Goal: Information Seeking & Learning: Learn about a topic

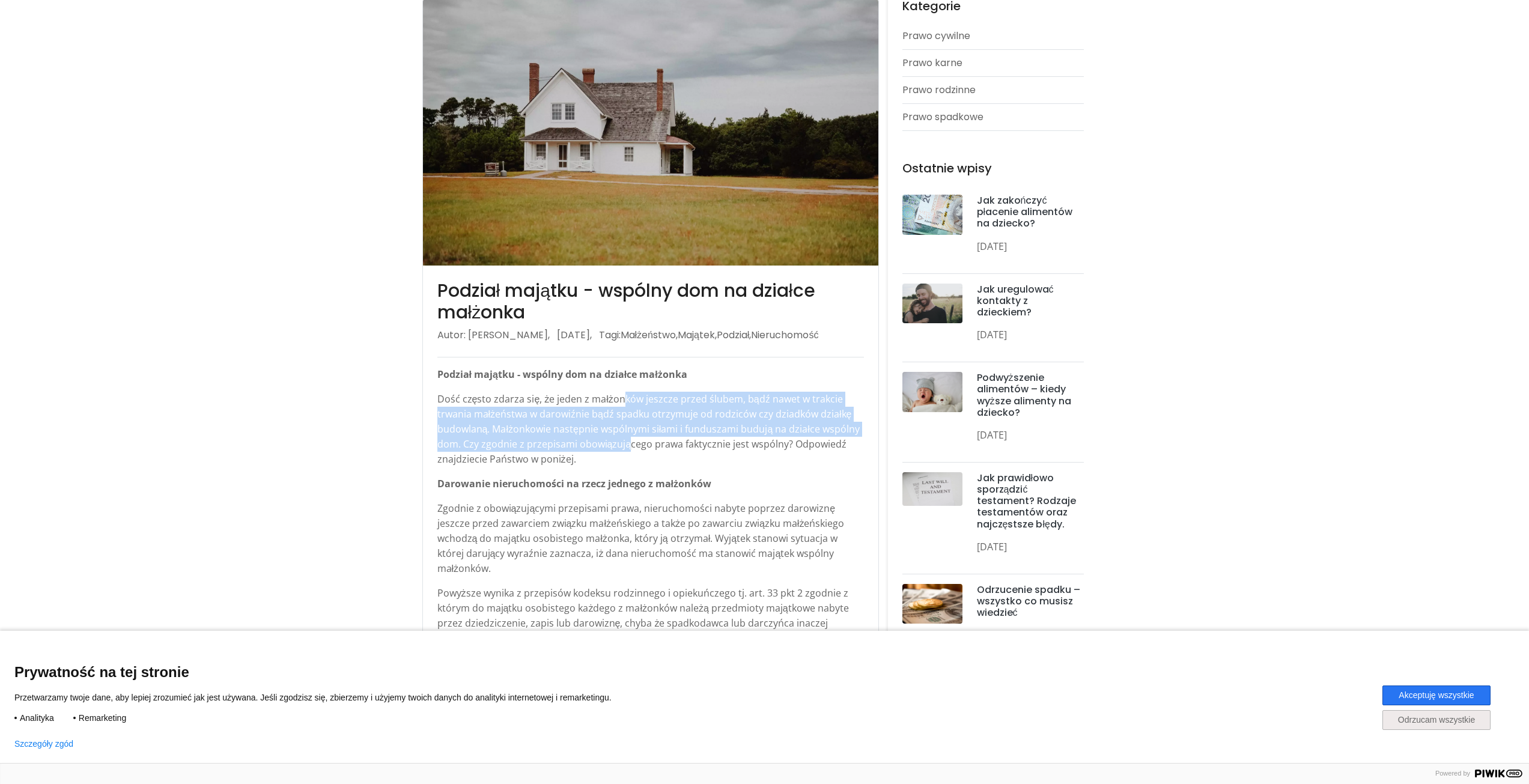
drag, startPoint x: 622, startPoint y: 402, endPoint x: 628, endPoint y: 441, distance: 39.5
click at [628, 441] on p "Dość często zdarza się, że jeden z małżonków jeszcze przed ślubem, bądź nawet w…" at bounding box center [651, 429] width 426 height 75
drag, startPoint x: 627, startPoint y: 446, endPoint x: 616, endPoint y: 396, distance: 51.2
click at [616, 396] on p "Dość często zdarza się, że jeden z małżonków jeszcze przed ślubem, bądź nawet w…" at bounding box center [651, 429] width 426 height 75
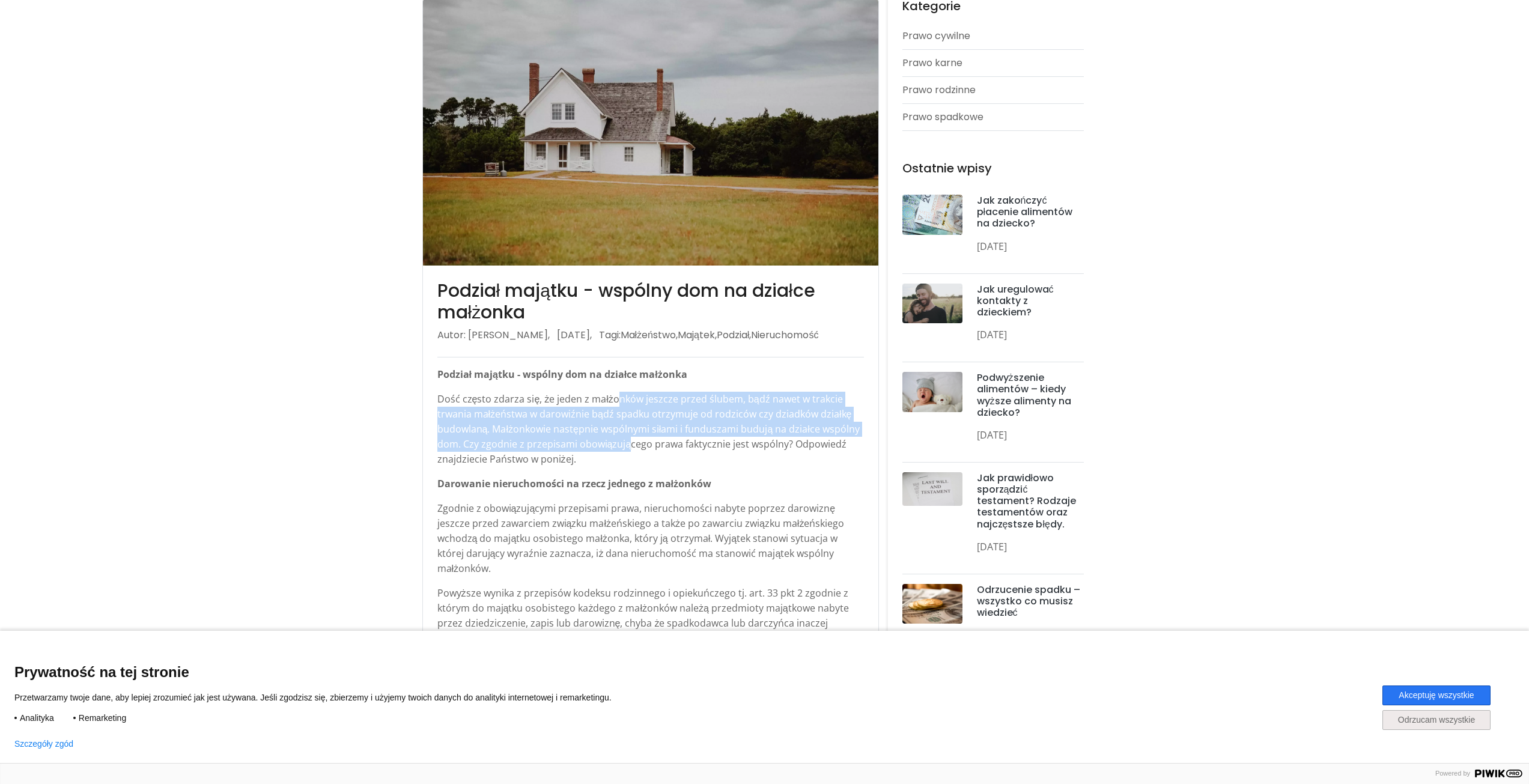
click at [616, 396] on p "Dość często zdarza się, że jeden z małżonków jeszcze przed ślubem, bądź nawet w…" at bounding box center [651, 429] width 426 height 75
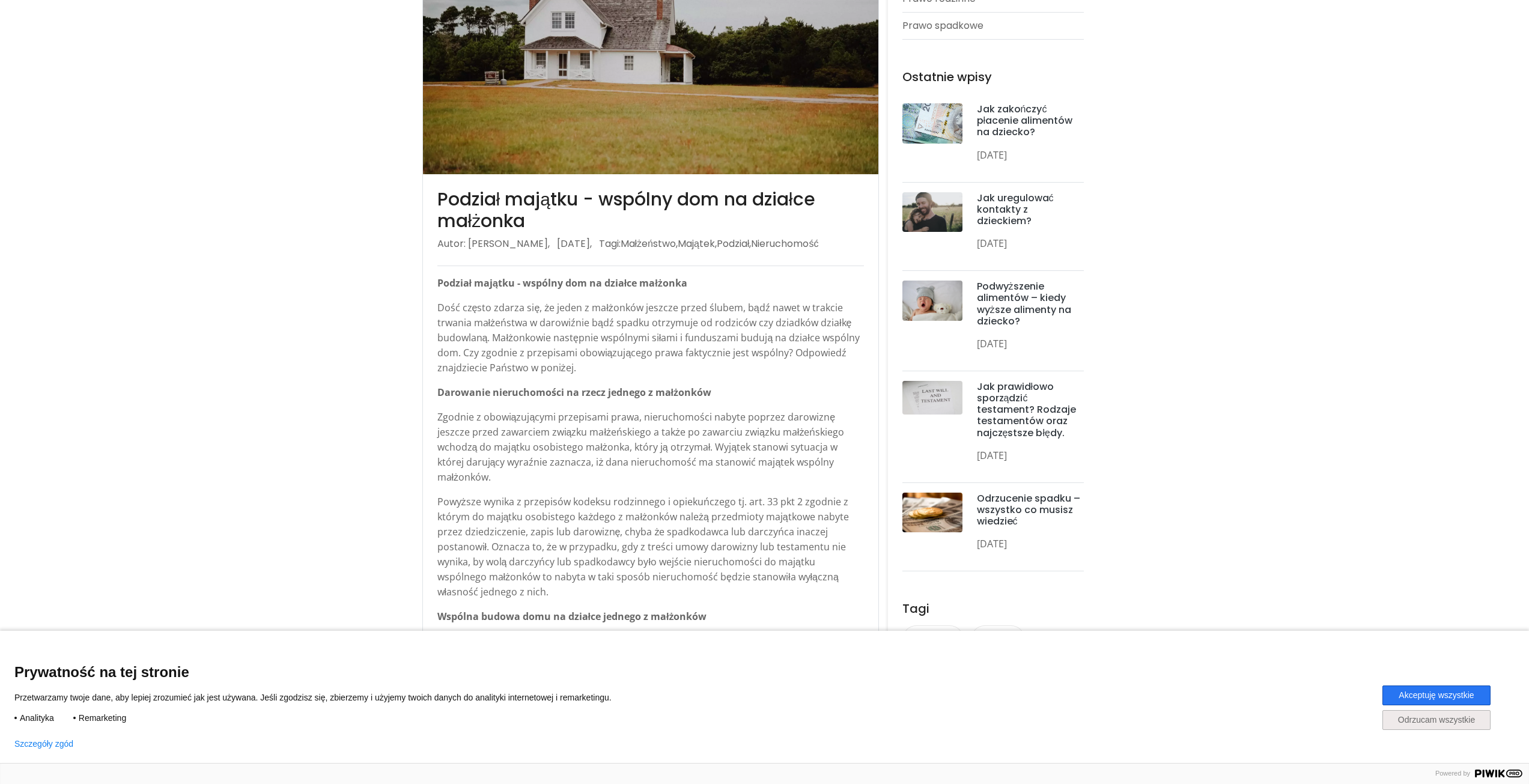
scroll to position [300, 0]
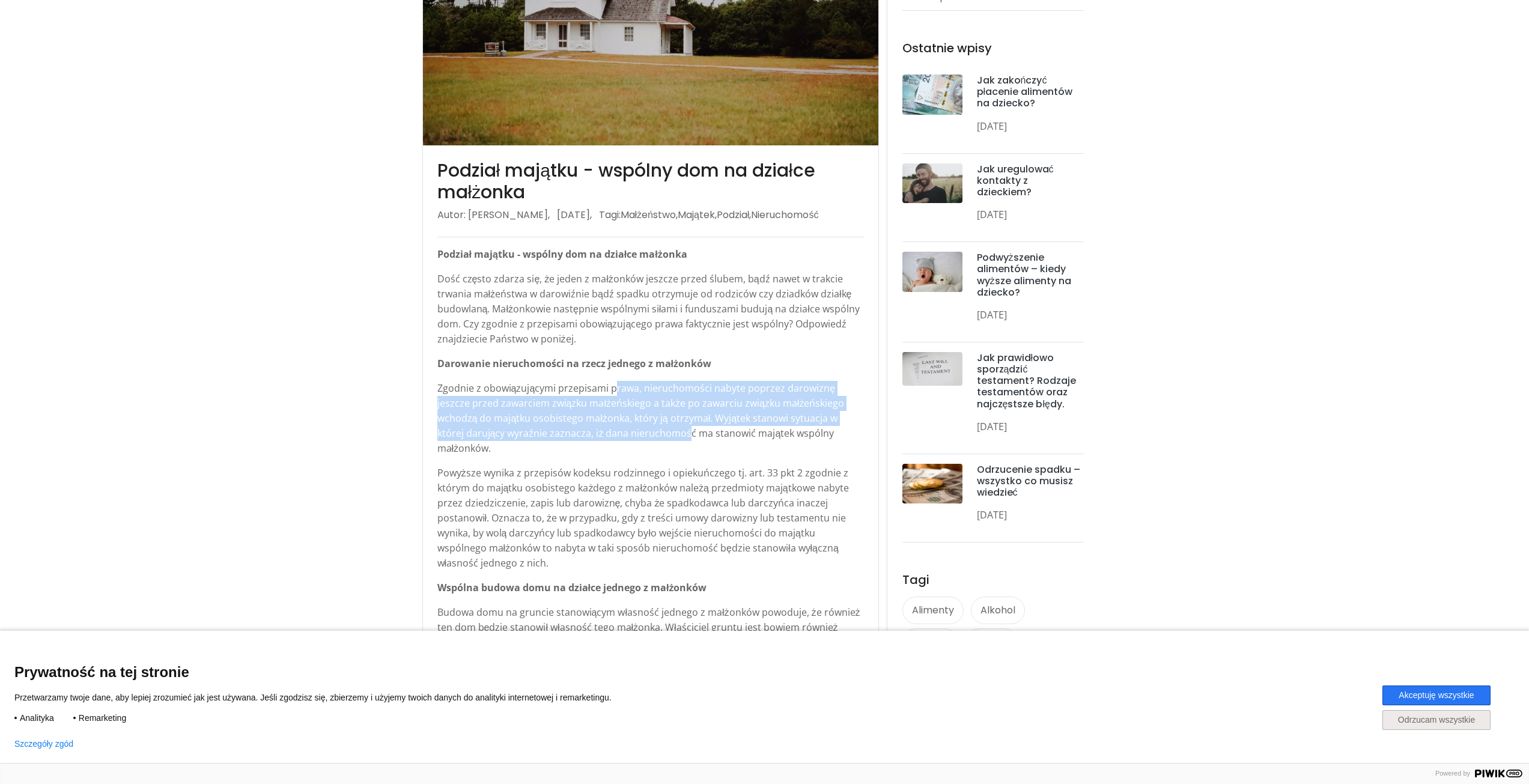
drag, startPoint x: 613, startPoint y: 394, endPoint x: 619, endPoint y: 435, distance: 41.4
click at [619, 435] on p "Zgodnie z obowiązującymi przepisami prawa, nieruchomości nabyte poprzez darowiz…" at bounding box center [651, 419] width 426 height 75
drag, startPoint x: 619, startPoint y: 435, endPoint x: 610, endPoint y: 391, distance: 44.9
click at [610, 391] on p "Zgodnie z obowiązującymi przepisami prawa, nieruchomości nabyte poprzez darowiz…" at bounding box center [651, 419] width 426 height 75
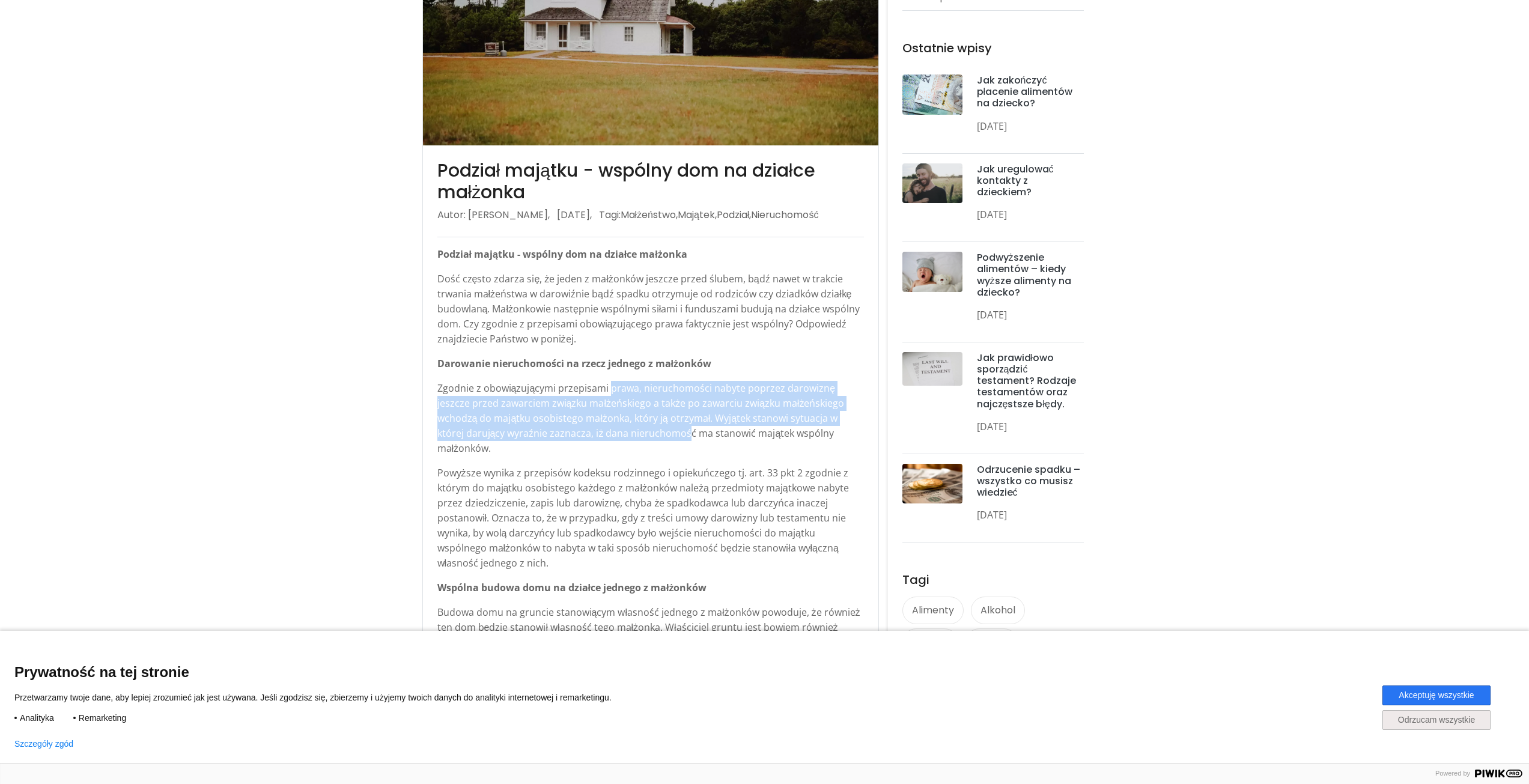
click at [610, 391] on p "Zgodnie z obowiązującymi przepisami prawa, nieruchomości nabyte poprzez darowiz…" at bounding box center [651, 419] width 426 height 75
drag, startPoint x: 613, startPoint y: 387, endPoint x: 628, endPoint y: 431, distance: 46.5
click at [628, 431] on p "Zgodnie z obowiązującymi przepisami prawa, nieruchomości nabyte poprzez darowiz…" at bounding box center [651, 419] width 426 height 75
drag, startPoint x: 632, startPoint y: 393, endPoint x: 634, endPoint y: 432, distance: 39.1
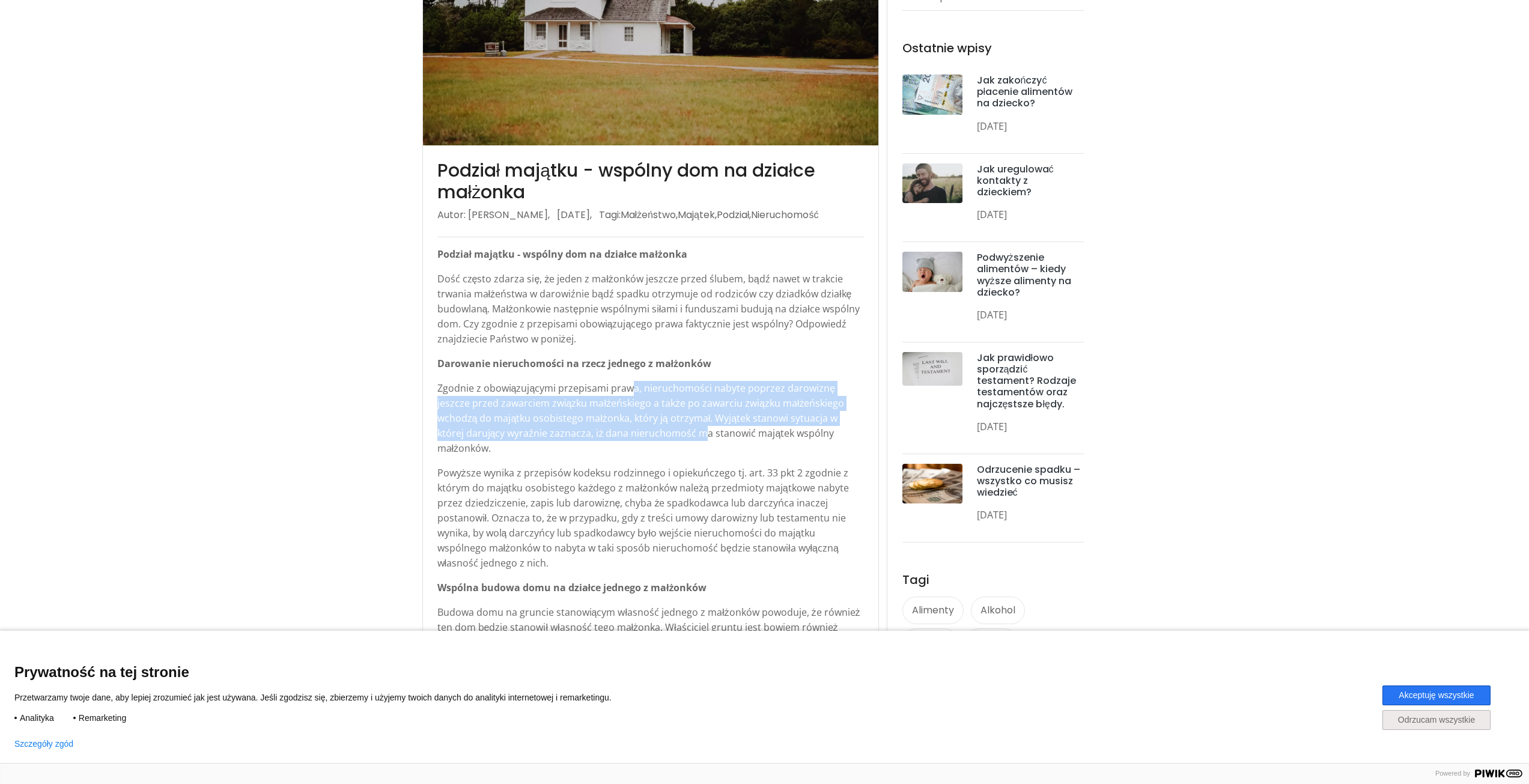
click at [634, 432] on p "Zgodnie z obowiązującymi przepisami prawa, nieruchomości nabyte poprzez darowiz…" at bounding box center [651, 419] width 426 height 75
drag, startPoint x: 629, startPoint y: 391, endPoint x: 634, endPoint y: 435, distance: 44.3
click at [634, 435] on p "Zgodnie z obowiązującymi przepisami prawa, nieruchomości nabyte poprzez darowiz…" at bounding box center [651, 419] width 426 height 75
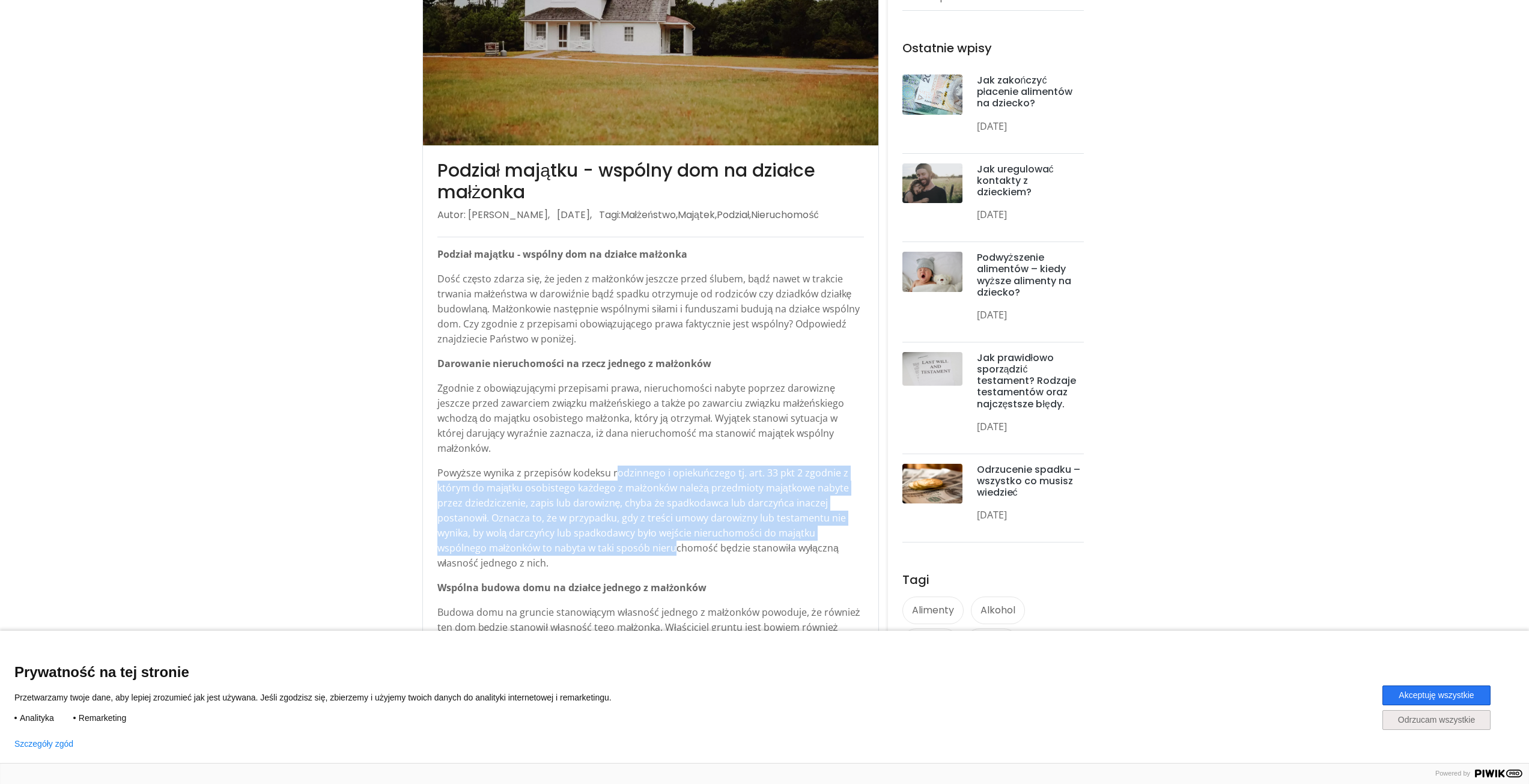
drag, startPoint x: 618, startPoint y: 455, endPoint x: 622, endPoint y: 532, distance: 77.1
click at [622, 532] on p "Powyższe wynika z przepisów kodeksu rodzinnego i opiekuńczego tj. art. 33 pkt 2…" at bounding box center [651, 518] width 426 height 105
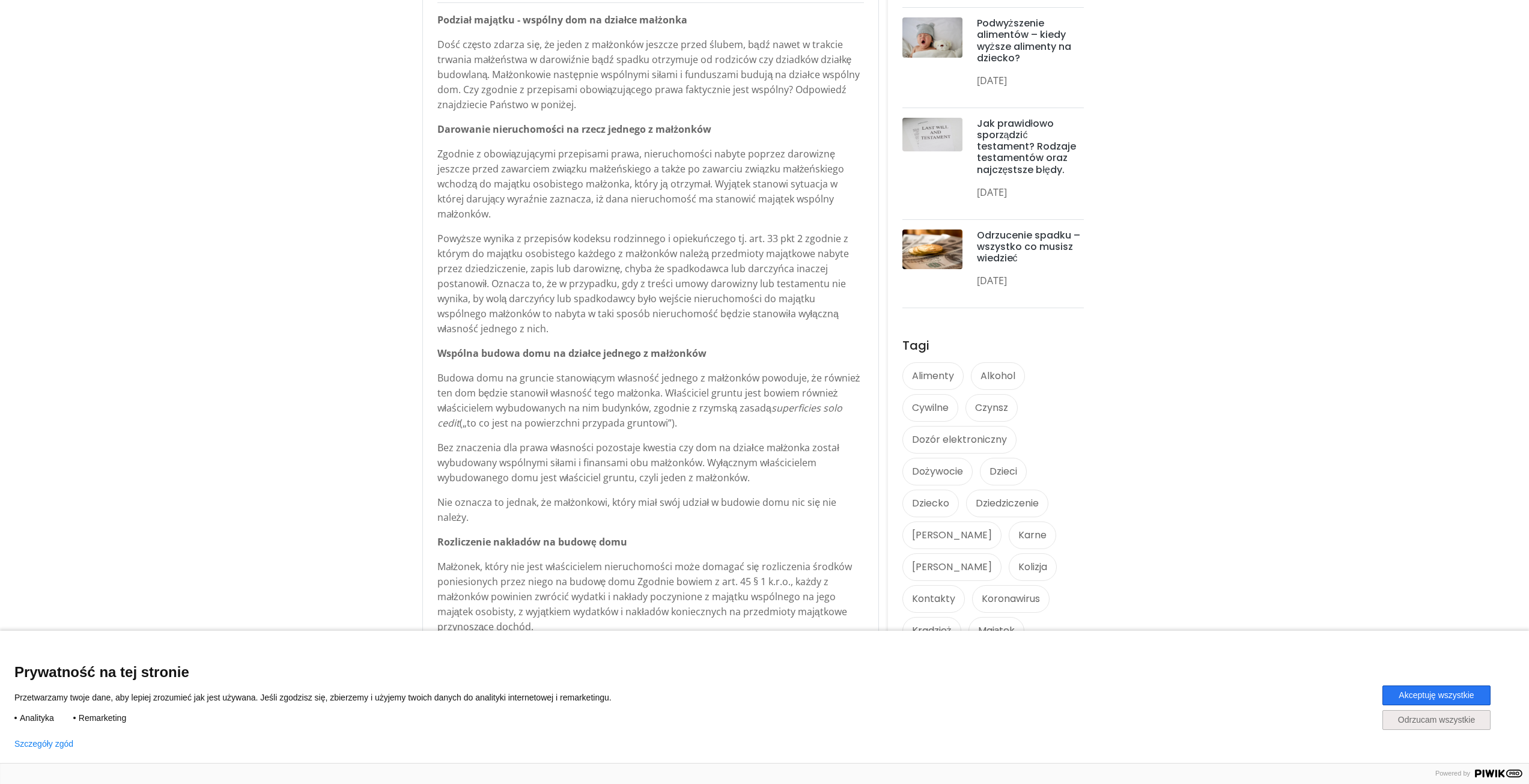
scroll to position [540, 0]
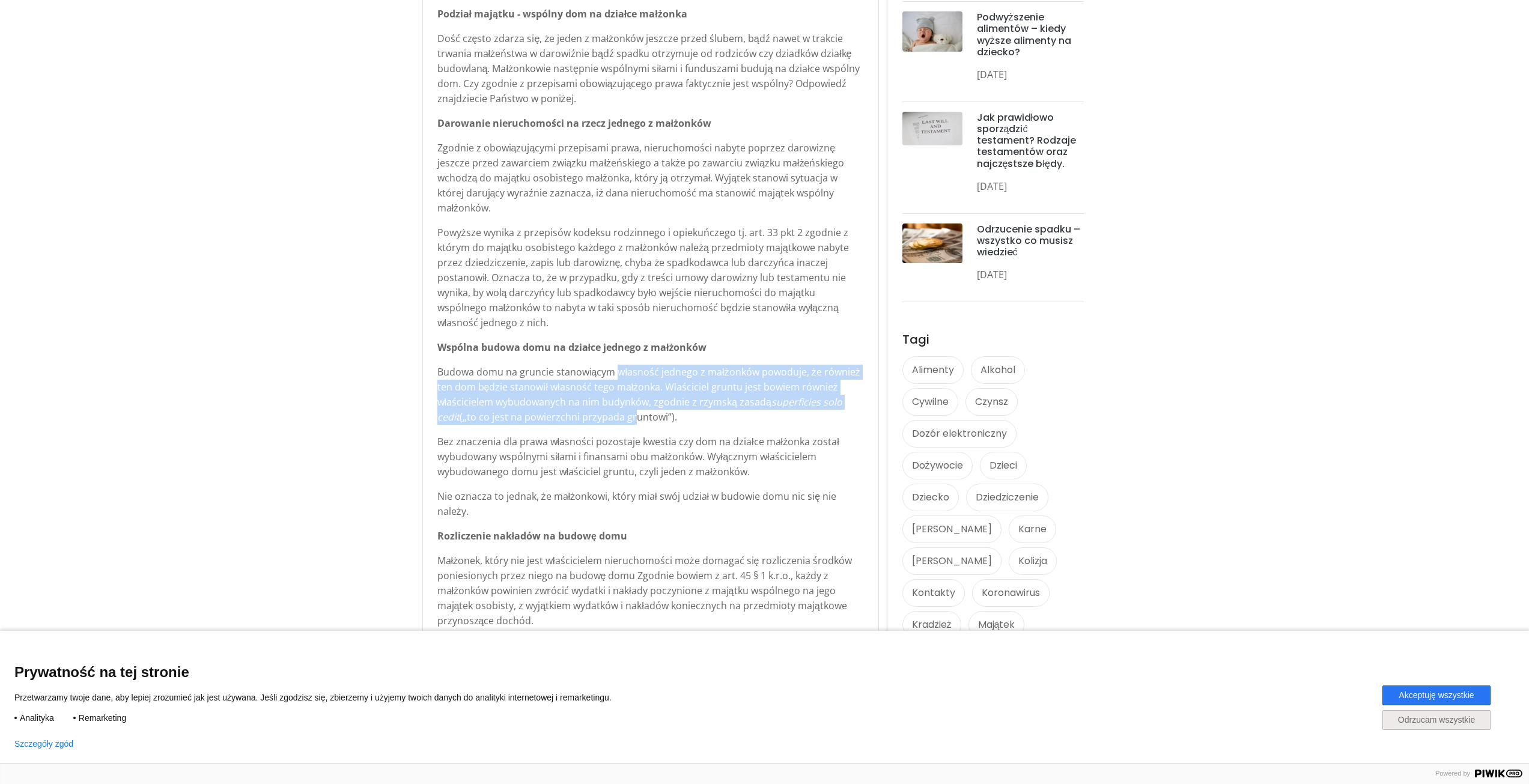
drag, startPoint x: 616, startPoint y: 356, endPoint x: 631, endPoint y: 402, distance: 48.4
click at [631, 402] on p "Budowa domu na gruncie stanowiącym własność jednego z małżonków powoduje, że ró…" at bounding box center [651, 395] width 426 height 60
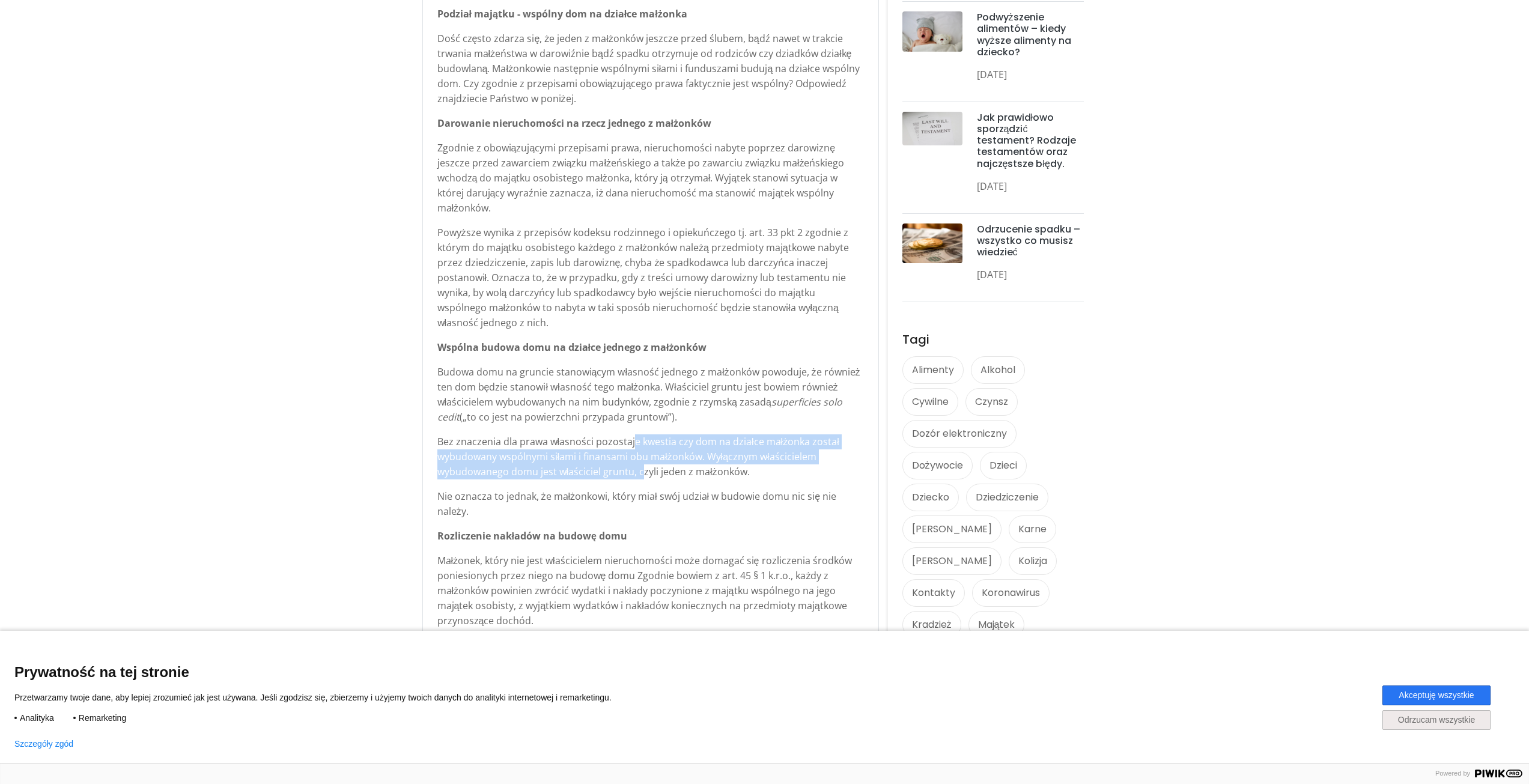
drag, startPoint x: 634, startPoint y: 424, endPoint x: 640, endPoint y: 458, distance: 34.5
click at [640, 458] on p "Bez znaczenia dla prawa własności pozostaje kwestia czy dom na działce małżonka…" at bounding box center [651, 457] width 426 height 45
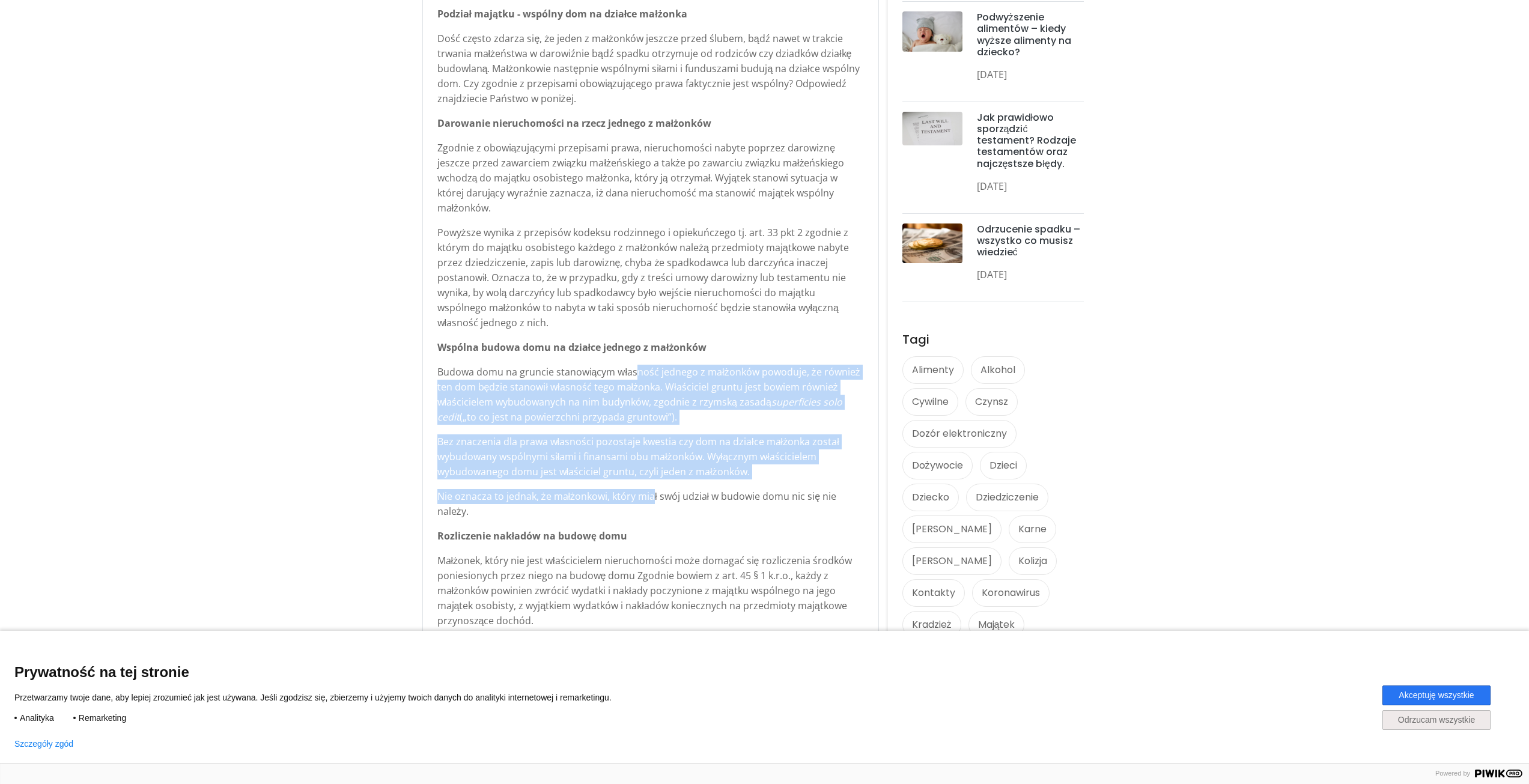
drag, startPoint x: 637, startPoint y: 359, endPoint x: 653, endPoint y: 473, distance: 115.1
click at [653, 473] on div "Podział majątku - wspólny dom na działce małżonka Dość często zdarza się, że je…" at bounding box center [651, 571] width 426 height 1128
drag, startPoint x: 643, startPoint y: 477, endPoint x: 631, endPoint y: 359, distance: 118.6
click at [631, 359] on div "Podział majątku - wspólny dom na działce małżonka Dość często zdarza się, że je…" at bounding box center [651, 571] width 426 height 1128
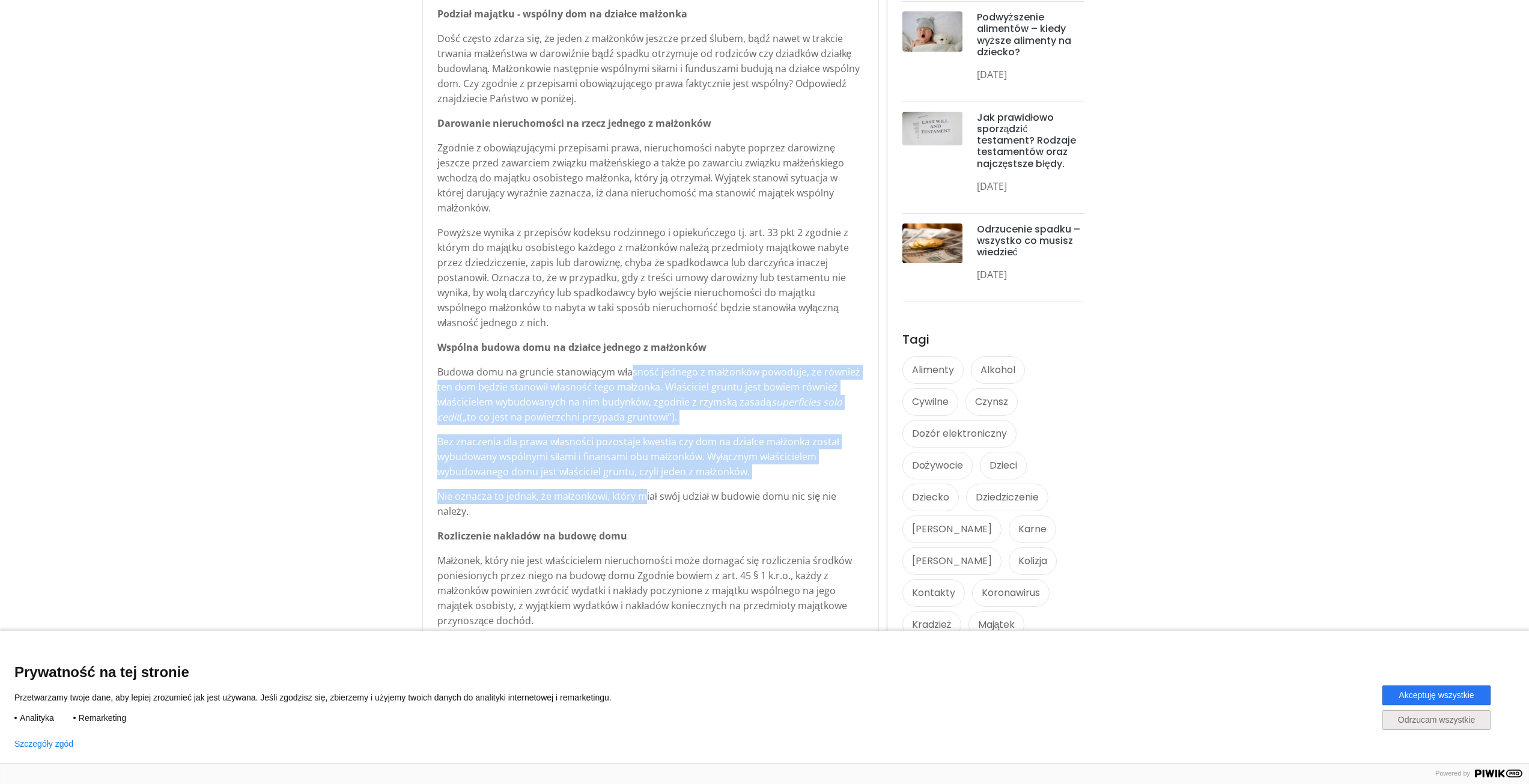
click at [631, 365] on p "Budowa domu na gruncie stanowiącym własność jednego z małżonków powoduje, że ró…" at bounding box center [651, 395] width 426 height 60
drag, startPoint x: 628, startPoint y: 356, endPoint x: 646, endPoint y: 478, distance: 123.3
click at [646, 478] on div "Podział majątku - wspólny dom na działce małżonka Dość często zdarza się, że je…" at bounding box center [651, 571] width 426 height 1128
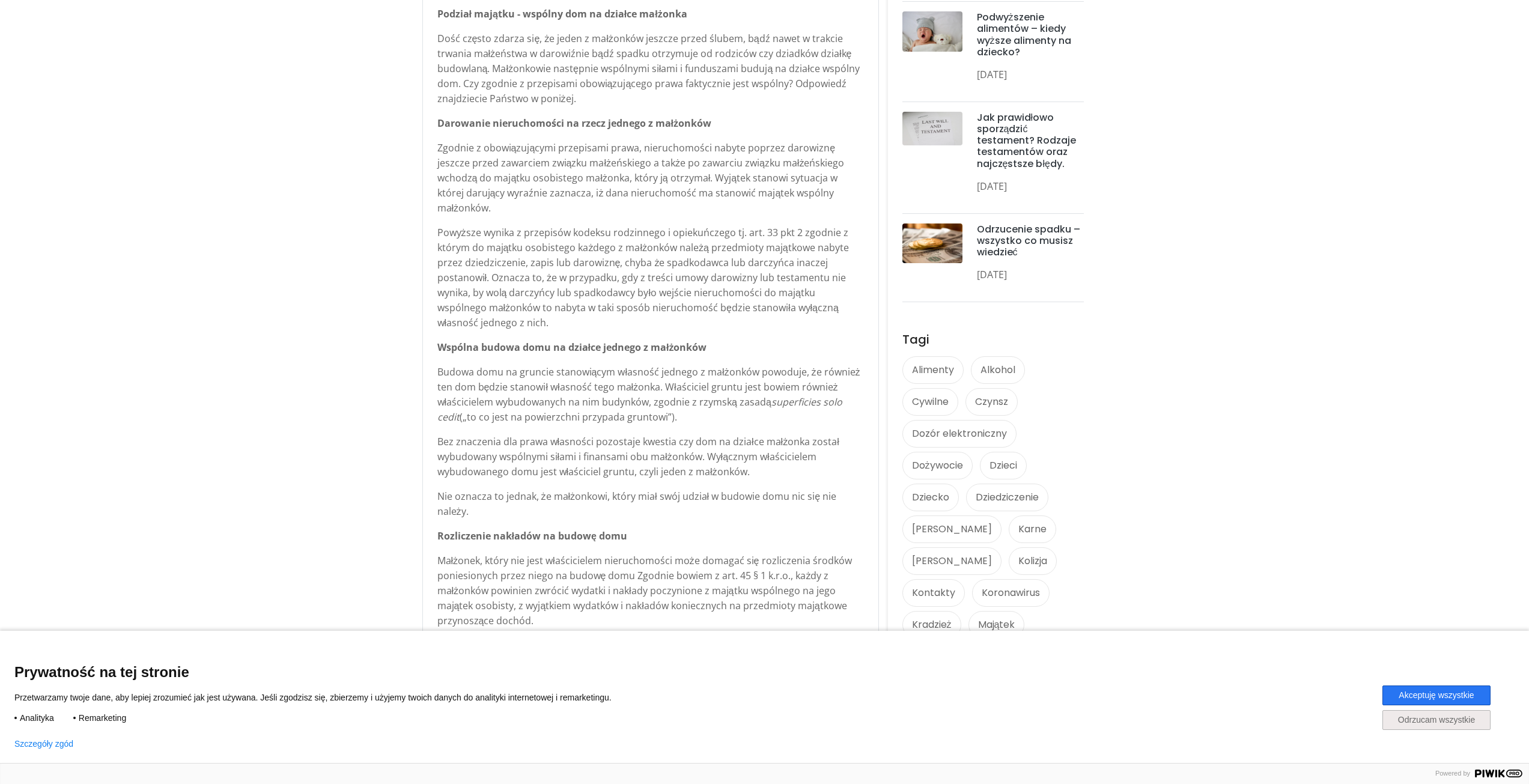
click at [1408, 733] on div "Szczegóły zgód Ukryj szczegóły zgód Analityka Zbierzemy informacje o twojej wiz…" at bounding box center [764, 739] width 1500 height 20
click at [1412, 728] on div "Prywatność na tej stronie Przetwarzamy twoje dane, aby lepiej zrozumieć jak jes…" at bounding box center [764, 706] width 1500 height 86
click at [1412, 727] on button "Odrzucam wszystkie" at bounding box center [1437, 719] width 108 height 20
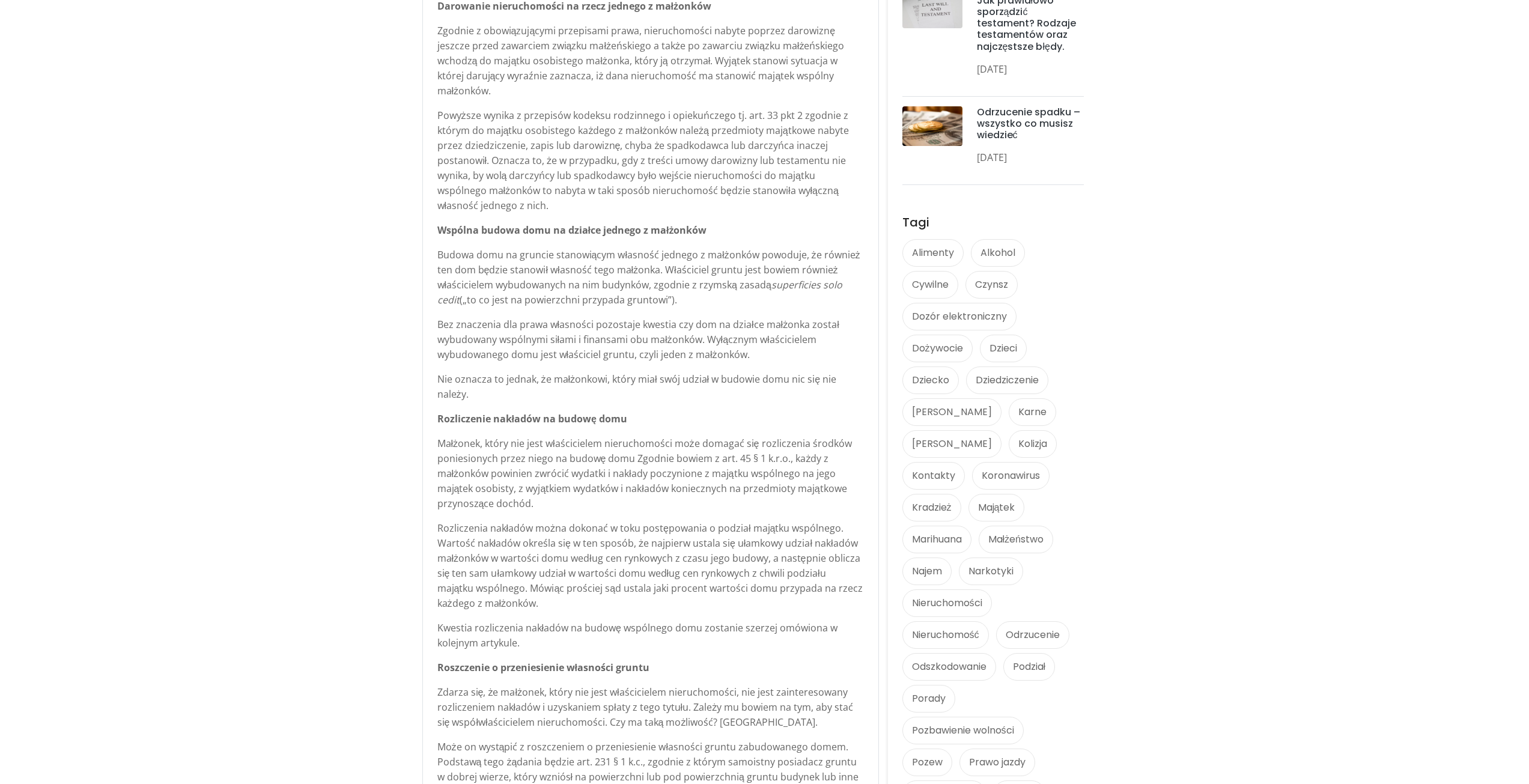
scroll to position [661, 0]
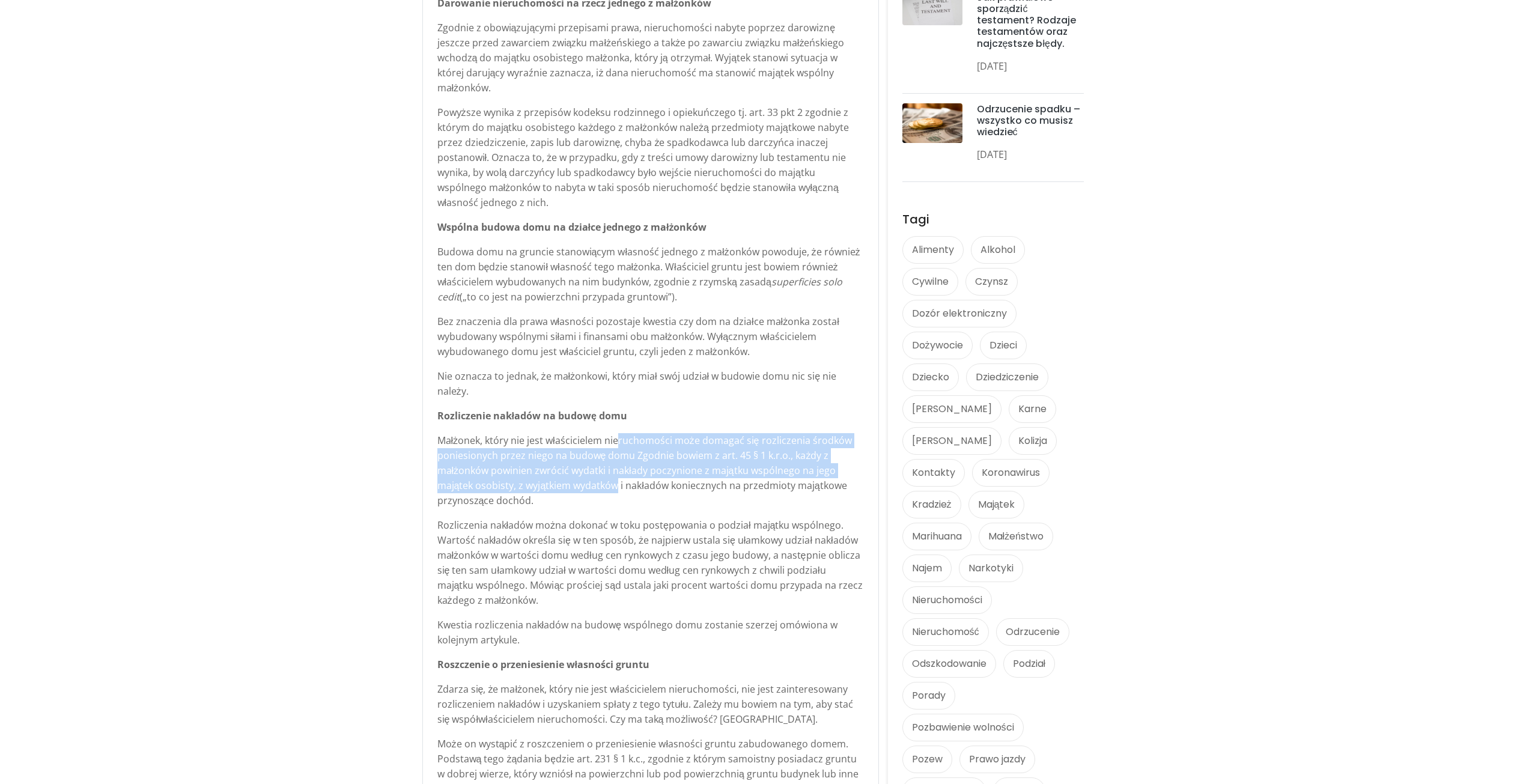
drag, startPoint x: 616, startPoint y: 419, endPoint x: 617, endPoint y: 473, distance: 54.0
click at [617, 473] on p "Małżonek, który nie jest właścicielem nieruchomości może domagać się rozliczeni…" at bounding box center [651, 470] width 426 height 75
drag, startPoint x: 619, startPoint y: 471, endPoint x: 613, endPoint y: 432, distance: 39.5
click at [613, 433] on p "Małżonek, który nie jest właścicielem nieruchomości może domagać się rozliczeni…" at bounding box center [651, 470] width 426 height 75
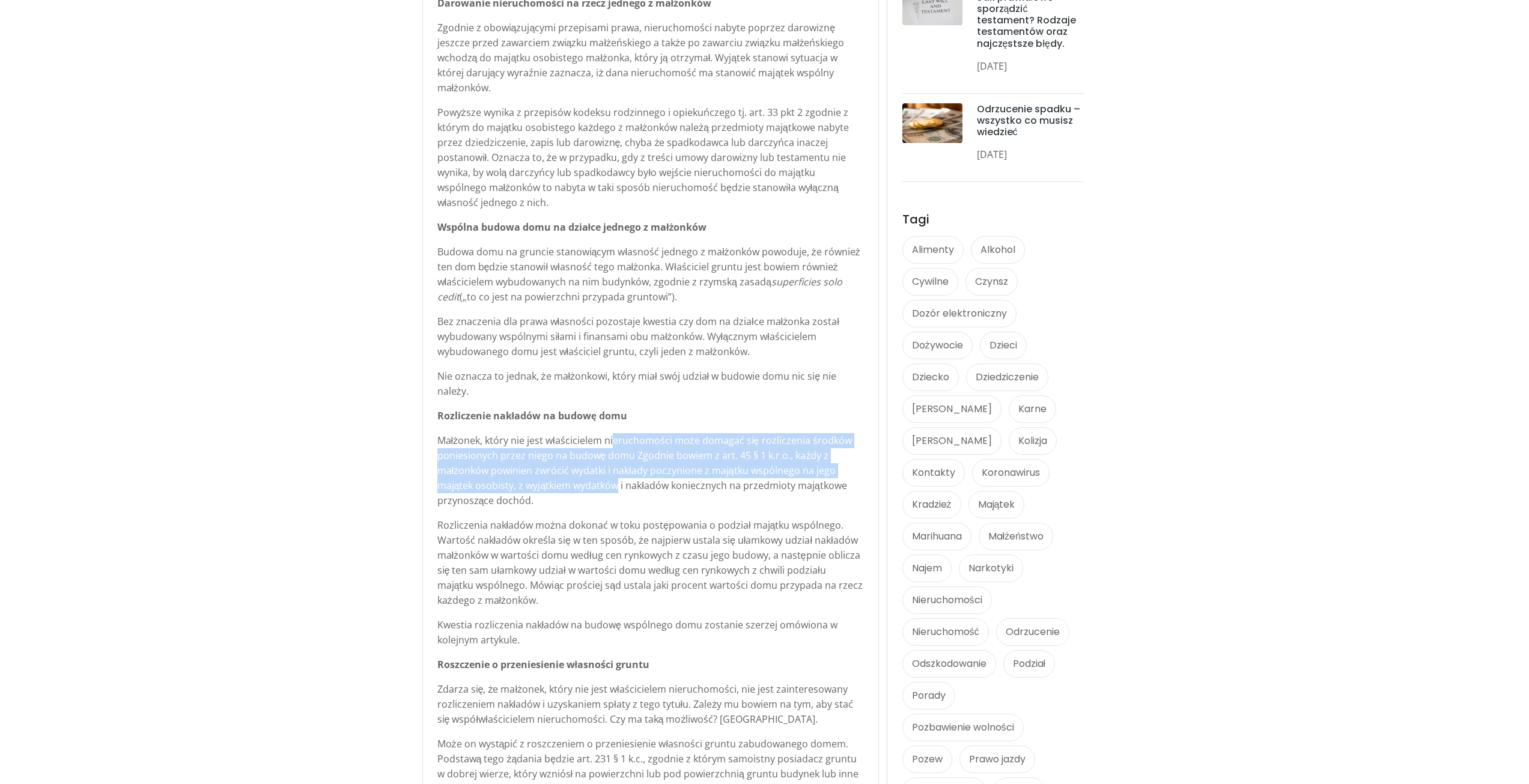
click at [613, 433] on p "Małżonek, który nie jest właścicielem nieruchomości może domagać się rozliczeni…" at bounding box center [651, 470] width 426 height 75
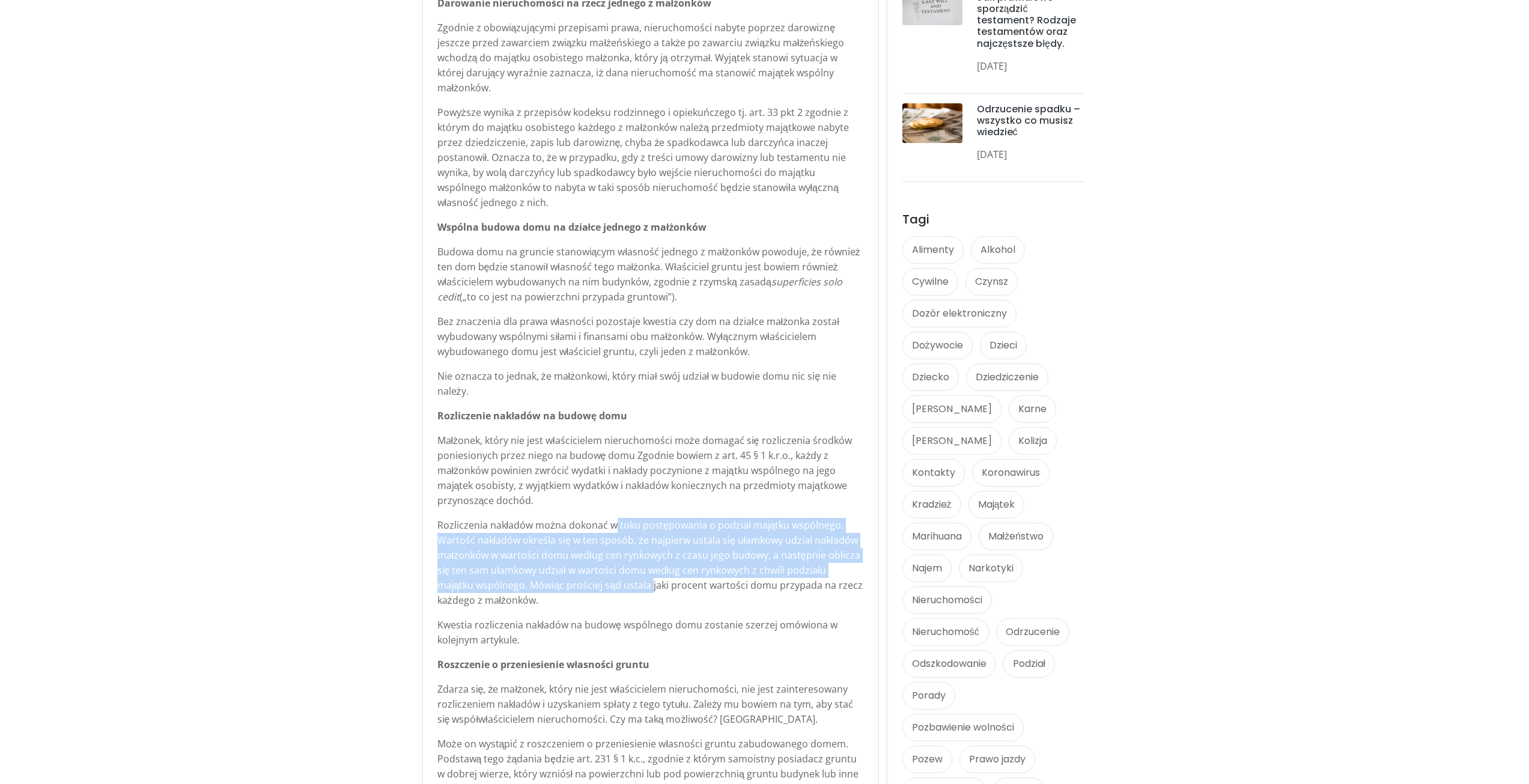
drag, startPoint x: 614, startPoint y: 510, endPoint x: 613, endPoint y: 573, distance: 63.0
click at [613, 573] on p "Rozliczenia nakładów można dokonać w toku postępowania o podział majątku wspóln…" at bounding box center [651, 563] width 426 height 90
drag, startPoint x: 620, startPoint y: 573, endPoint x: 613, endPoint y: 506, distance: 67.4
click at [613, 518] on p "Rozliczenia nakładów można dokonać w toku postępowania o podział majątku wspóln…" at bounding box center [651, 563] width 426 height 90
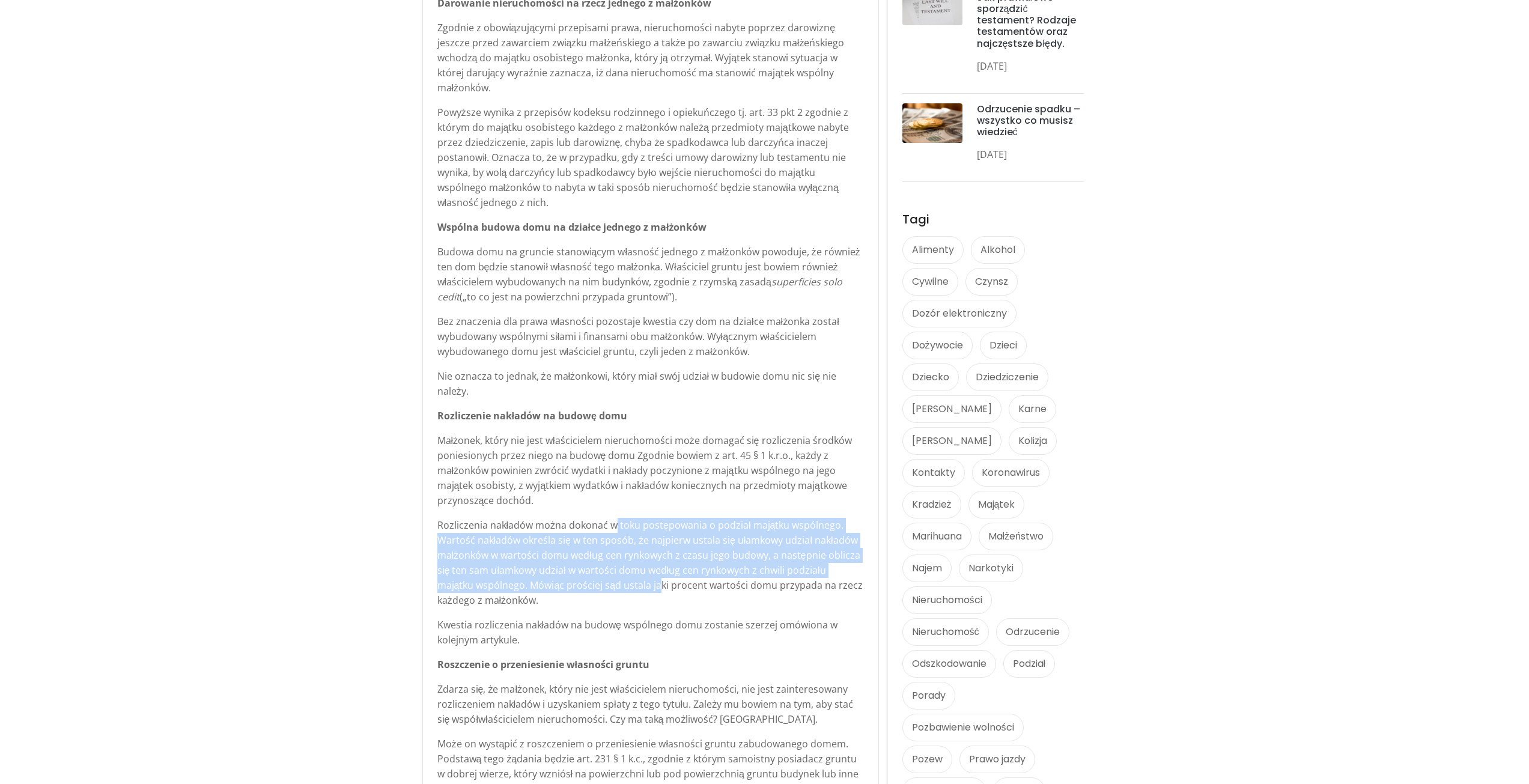
click at [613, 518] on p "Rozliczenia nakładów można dokonać w toku postępowania o podział majątku wspóln…" at bounding box center [651, 563] width 426 height 90
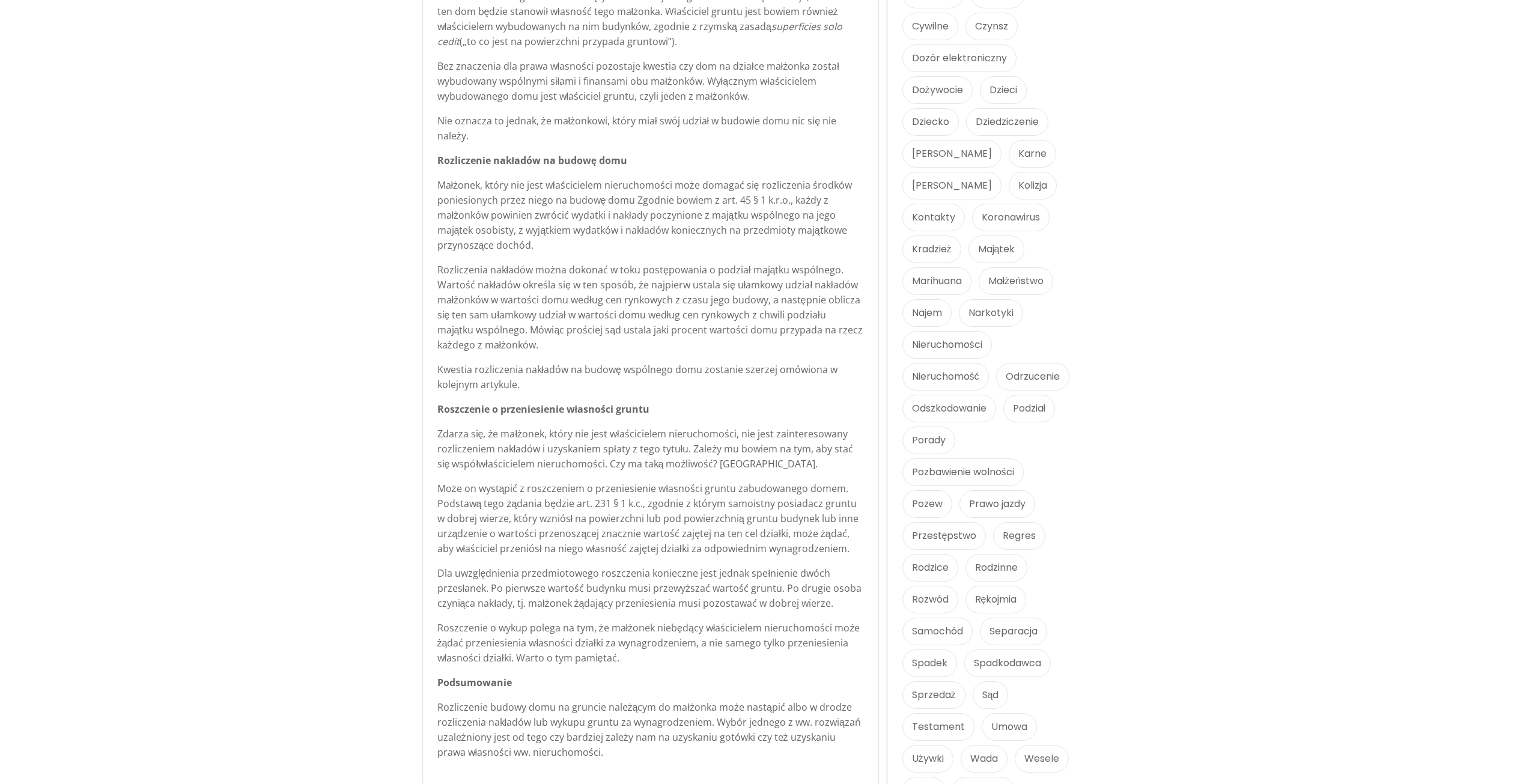
scroll to position [1081, 0]
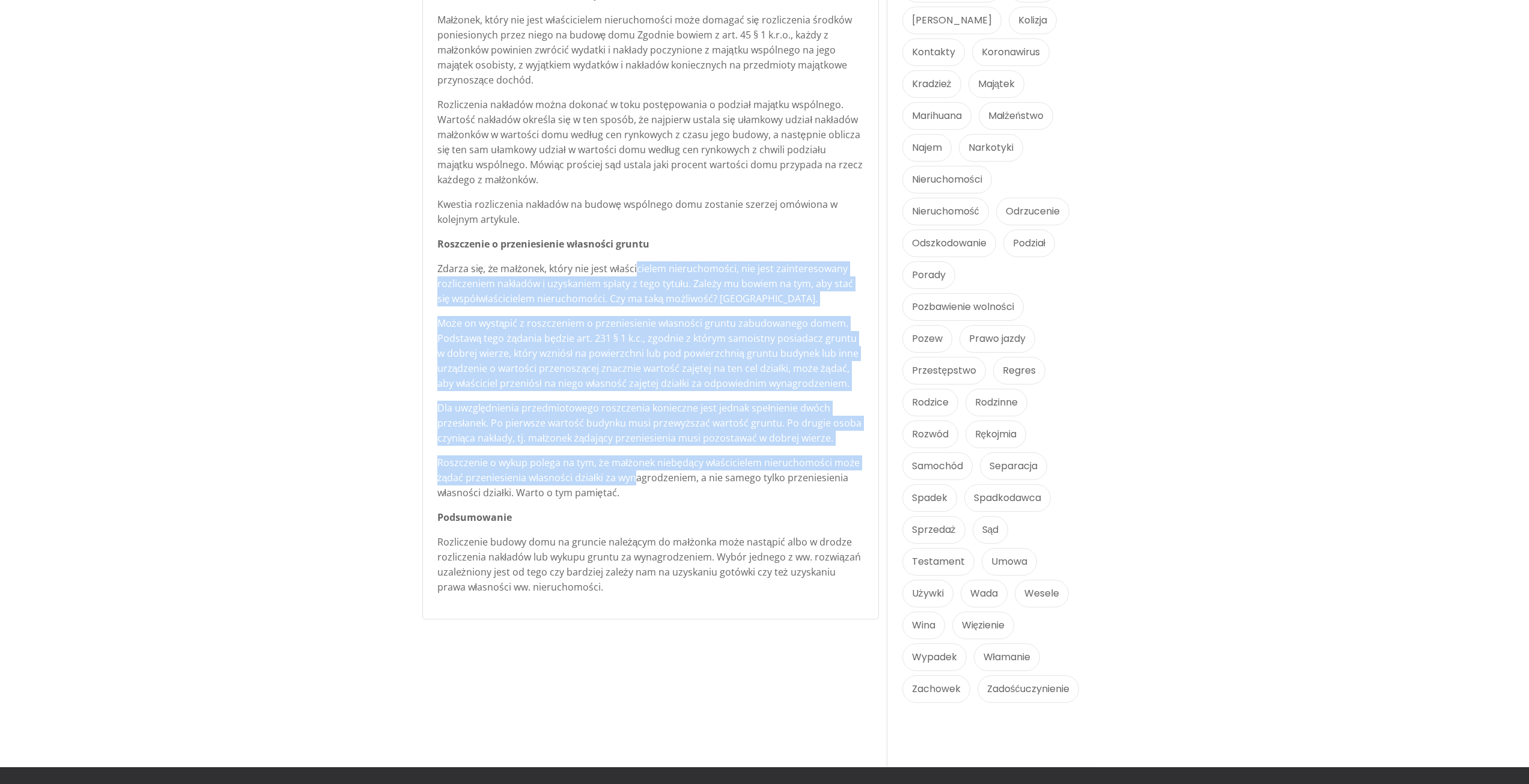
drag, startPoint x: 637, startPoint y: 255, endPoint x: 634, endPoint y: 468, distance: 213.0
click at [634, 468] on div "Podział majątku - wspólny dom na działce małżonka Dość często zdarza się, że je…" at bounding box center [651, 30] width 426 height 1128
click at [634, 468] on p "Roszczenie o wykup polega na tym, że małżonek niebędący właścicielem nieruchomo…" at bounding box center [651, 478] width 426 height 45
drag, startPoint x: 633, startPoint y: 455, endPoint x: 628, endPoint y: 255, distance: 200.1
click at [628, 255] on div "Podział majątku - wspólny dom na działce małżonka Dość często zdarza się, że je…" at bounding box center [651, 30] width 426 height 1128
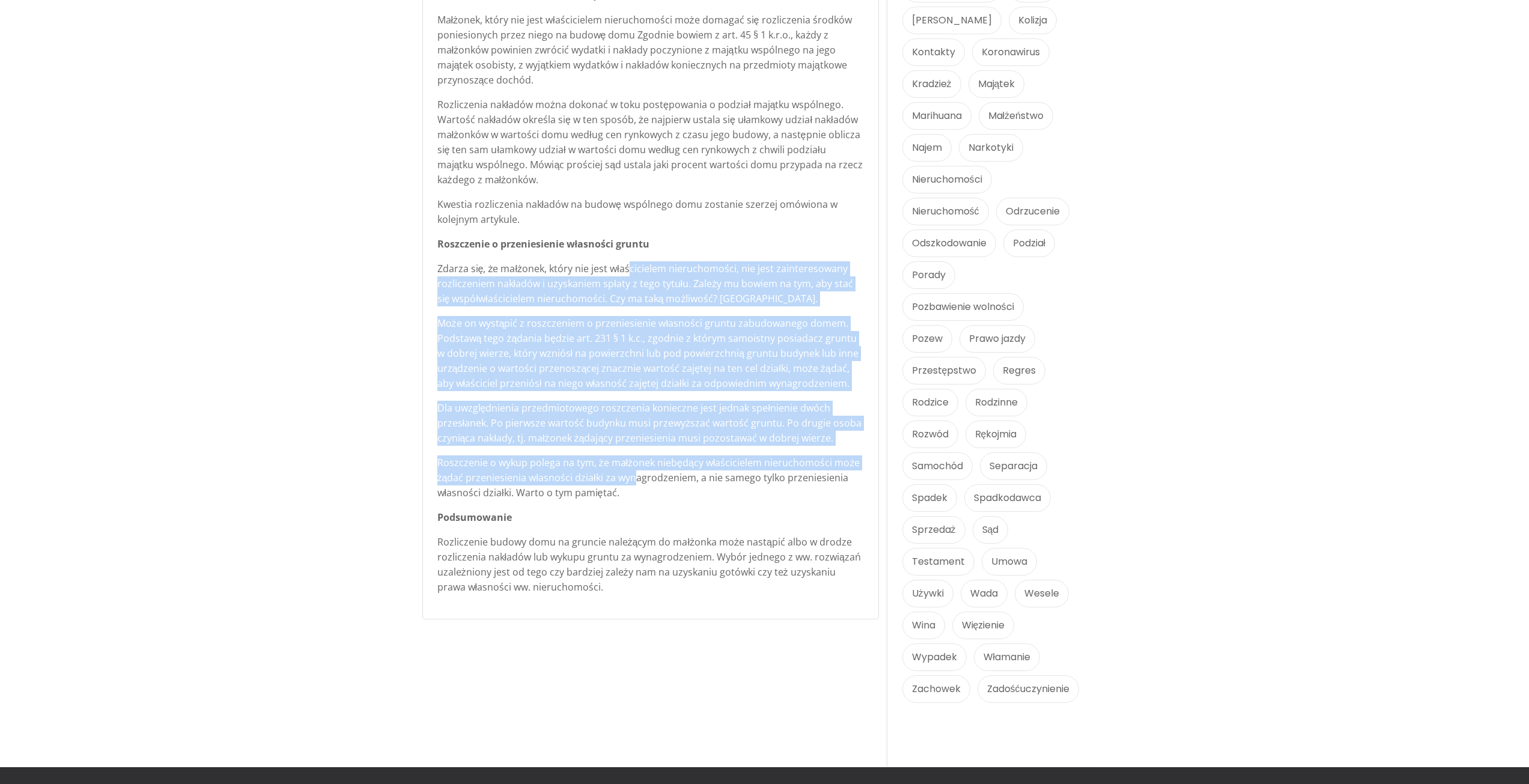
click at [628, 261] on p "Zdarza się, że małżonek, który nie jest właścicielem nieruchomości, nie jest za…" at bounding box center [651, 284] width 426 height 45
drag, startPoint x: 619, startPoint y: 254, endPoint x: 633, endPoint y: 462, distance: 208.5
click at [633, 462] on div "Podział majątku - wspólny dom na działce małżonka Dość często zdarza się, że je…" at bounding box center [651, 30] width 426 height 1128
click at [633, 462] on p "Roszczenie o wykup polega na tym, że małżonek niebędący właścicielem nieruchomo…" at bounding box center [651, 478] width 426 height 45
drag, startPoint x: 628, startPoint y: 462, endPoint x: 623, endPoint y: 254, distance: 208.1
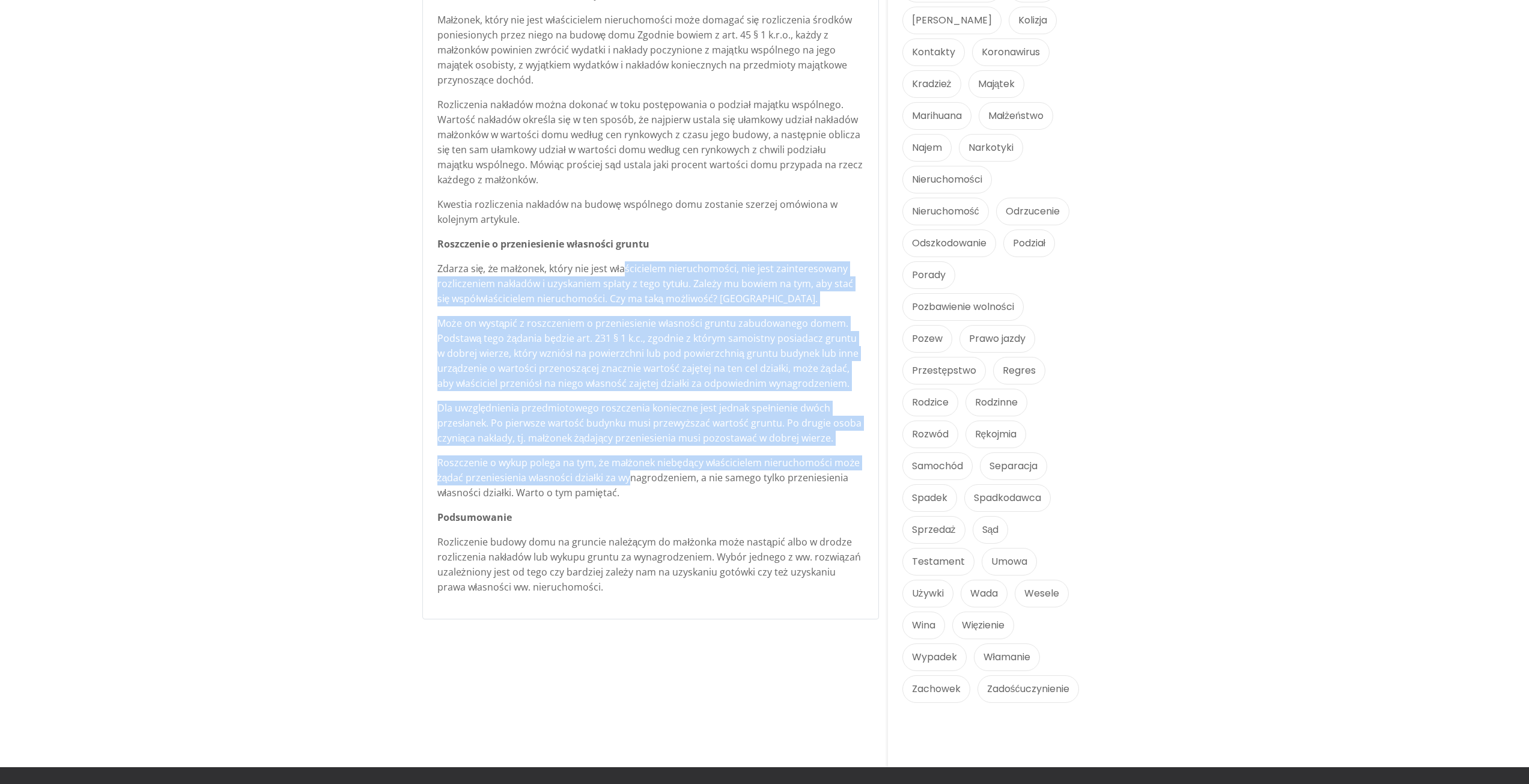
click at [623, 254] on div "Podział majątku - wspólny dom na działce małżonka Dość często zdarza się, że je…" at bounding box center [651, 30] width 426 height 1128
click at [623, 261] on p "Zdarza się, że małżonek, który nie jest właścicielem nieruchomości, nie jest za…" at bounding box center [651, 284] width 426 height 45
